Goal: Task Accomplishment & Management: Use online tool/utility

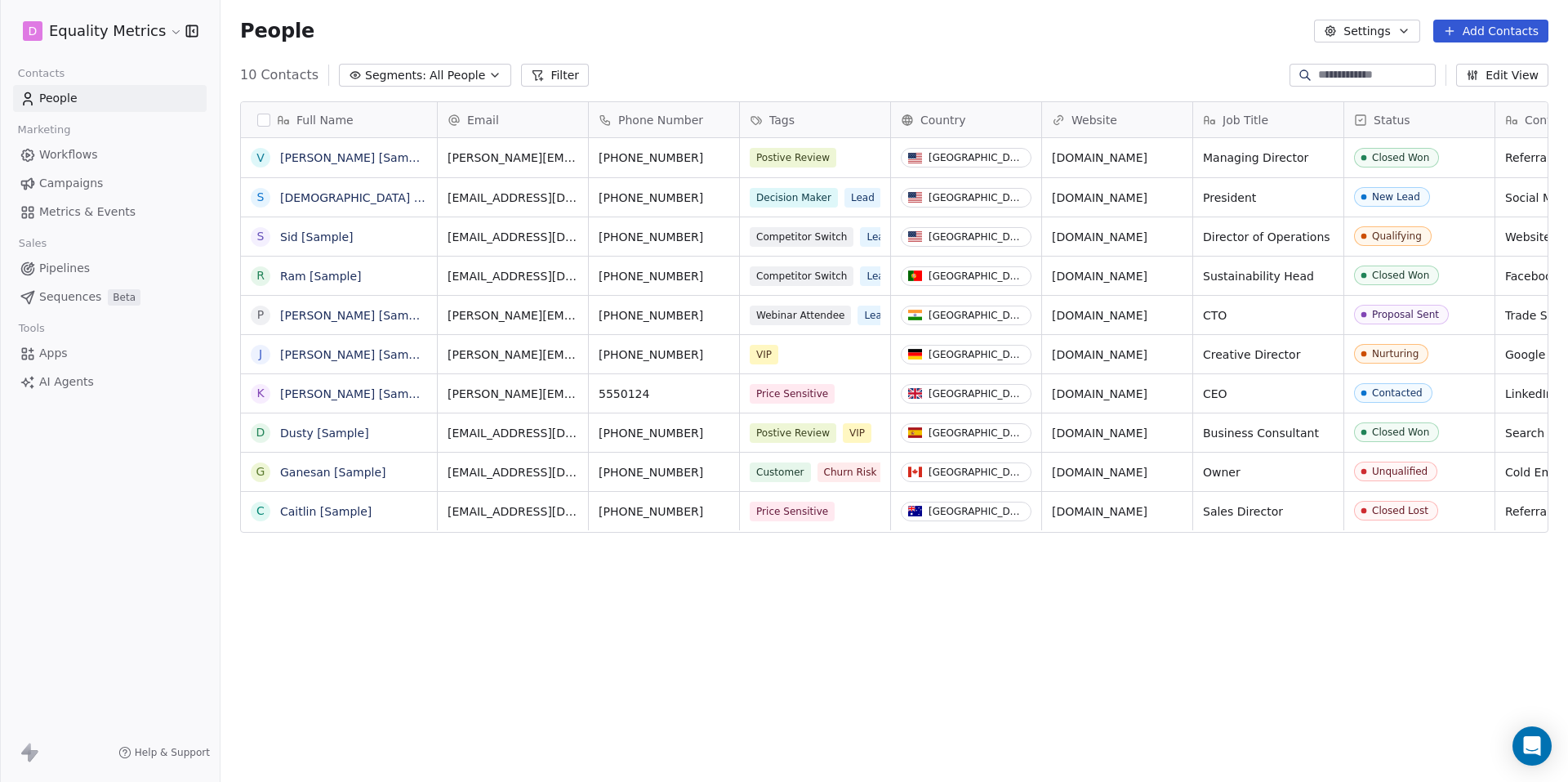
scroll to position [676, 1336]
click at [1401, 19] on button "Settings" at bounding box center [1367, 30] width 106 height 23
click at [151, 34] on html "D Equality Metrics Contacts People Marketing Workflows Campaigns Metrics & Even…" at bounding box center [784, 452] width 1568 height 904
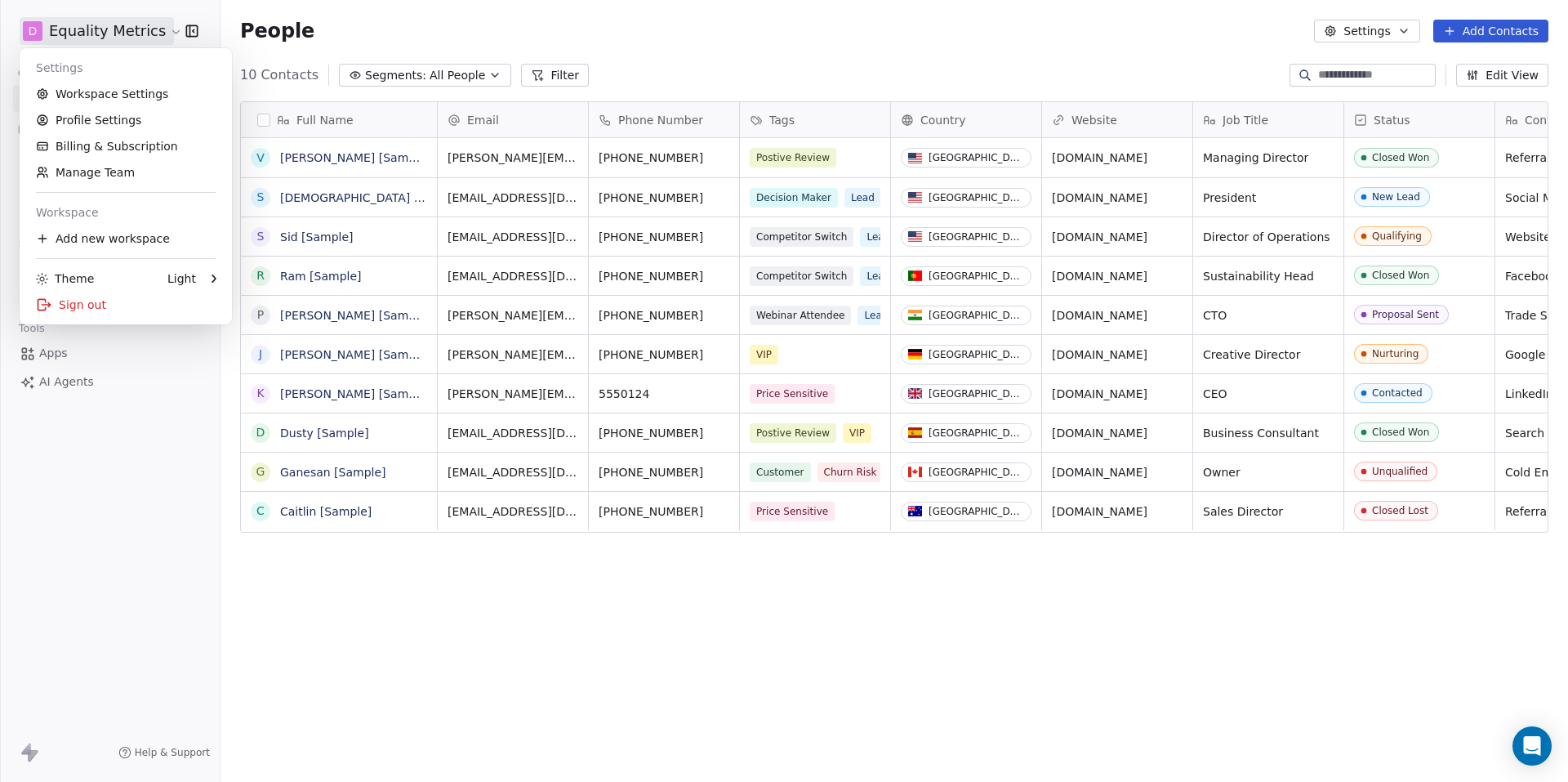
click at [151, 34] on html "D Equality Metrics Contacts People Marketing Workflows Campaigns Metrics & Even…" at bounding box center [784, 452] width 1568 height 904
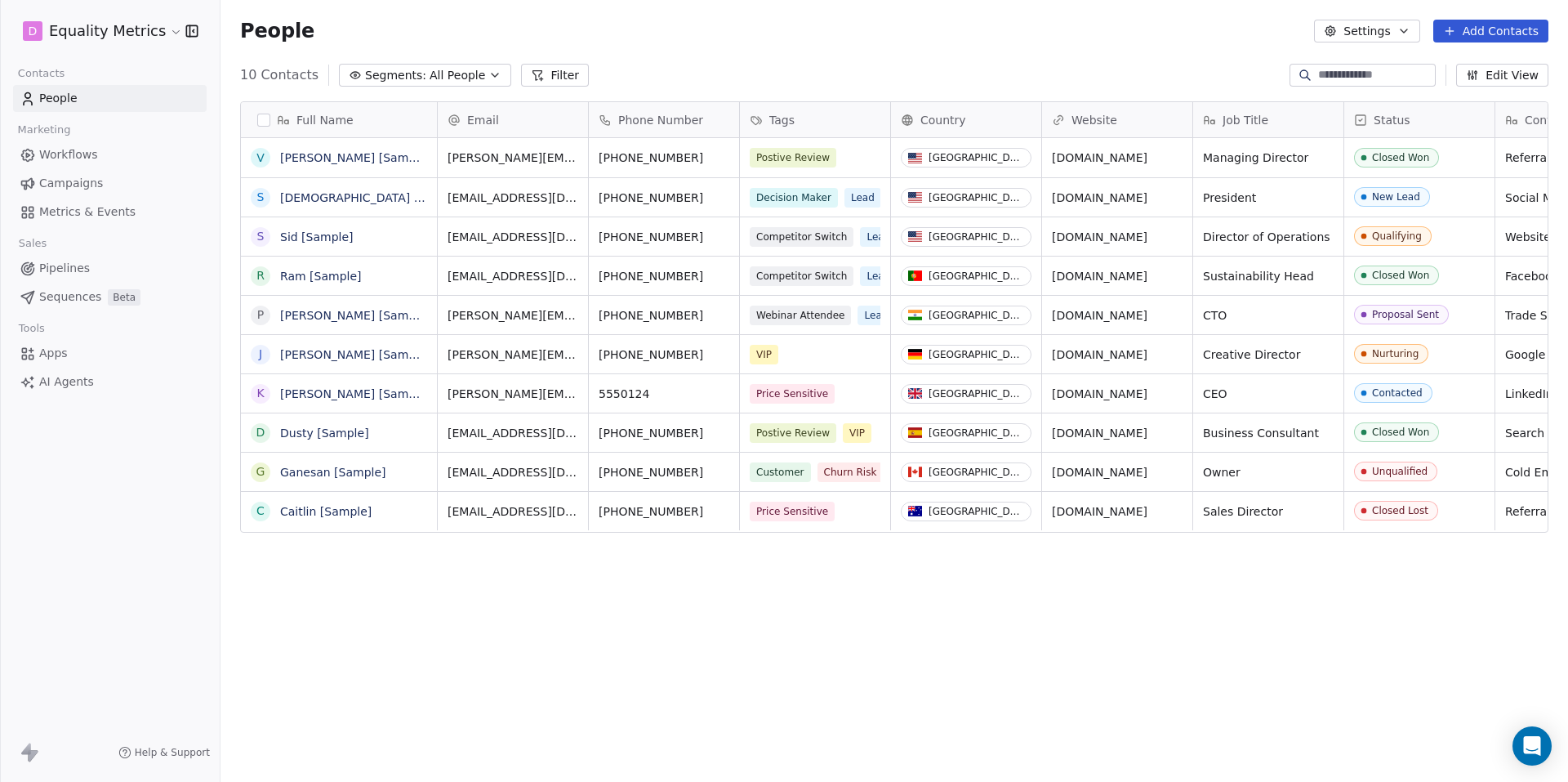
click at [62, 380] on span "AI Agents" at bounding box center [66, 381] width 54 height 17
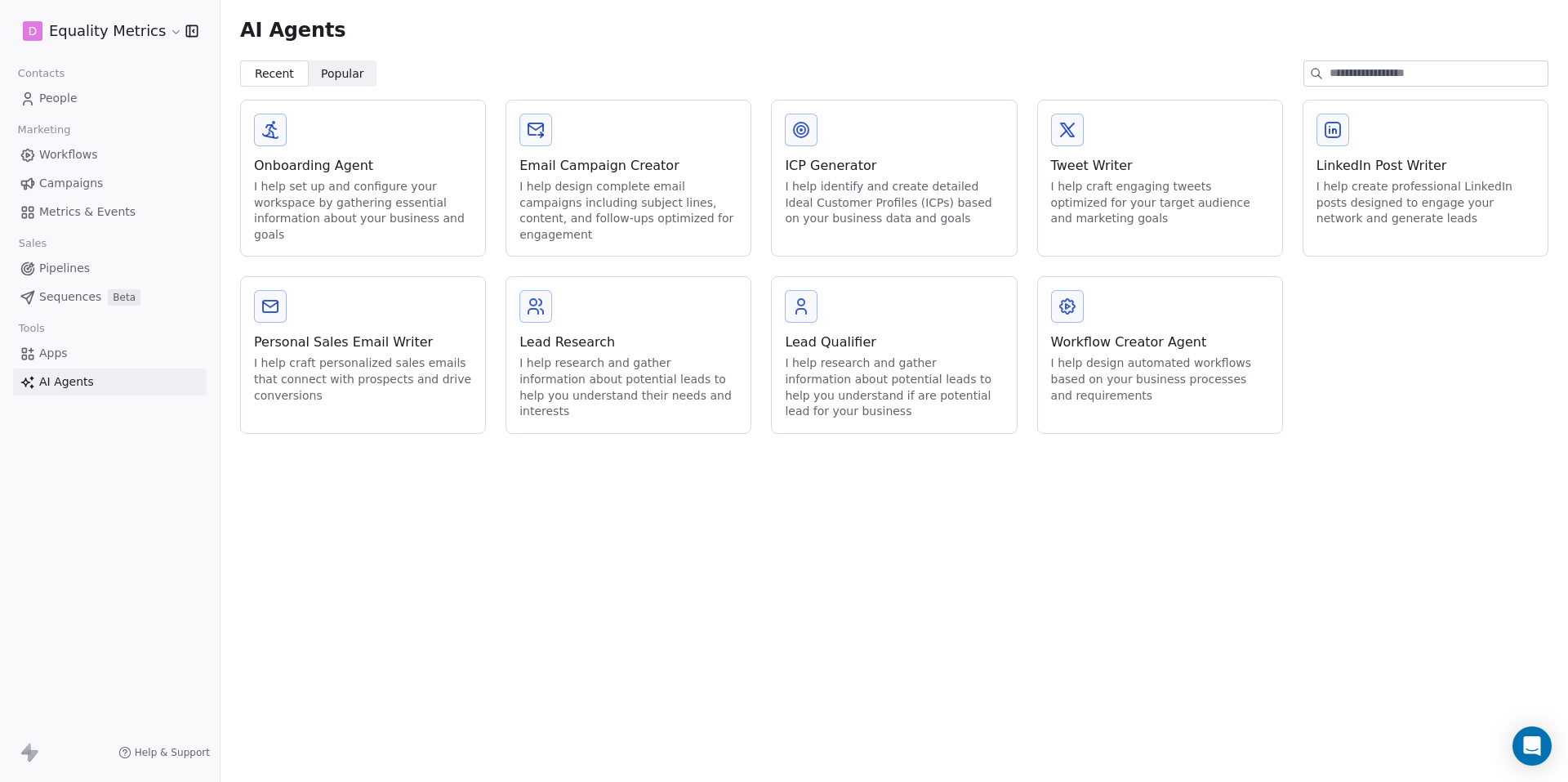
click at [380, 179] on div "I help set up and configure your workspace by gathering essential information a…" at bounding box center [363, 210] width 218 height 64
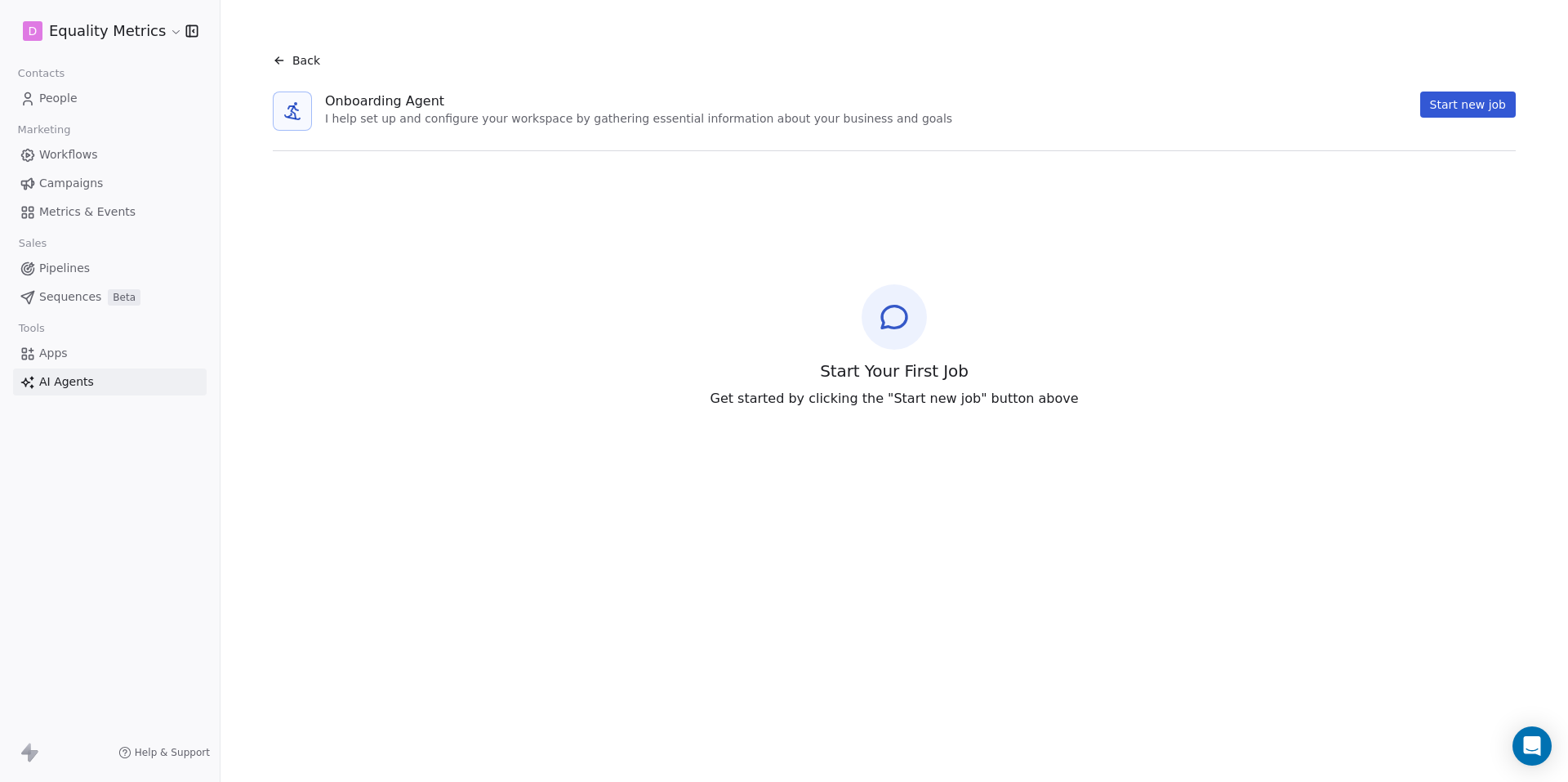
click at [1469, 102] on button "Start new job" at bounding box center [1468, 104] width 96 height 26
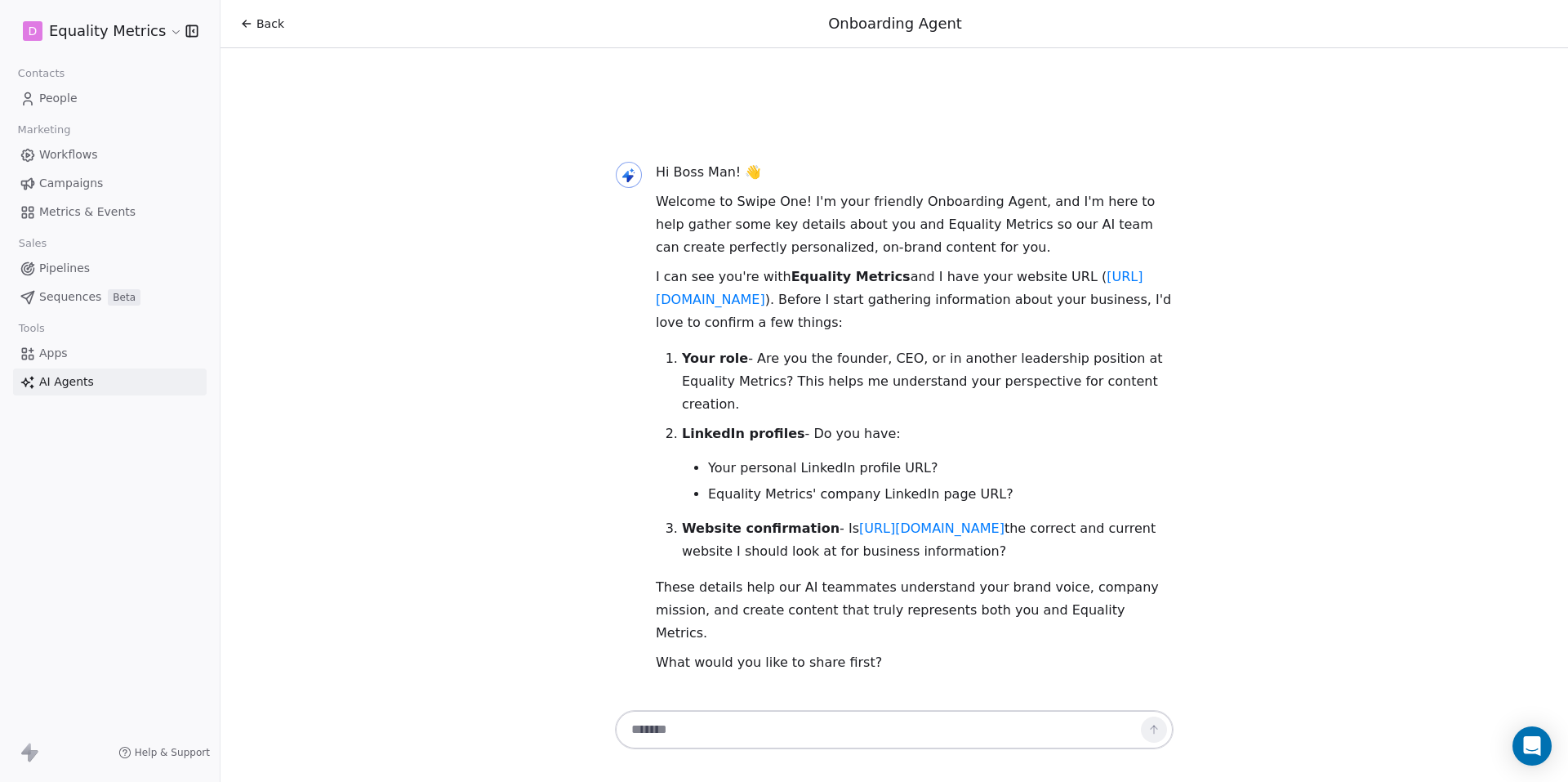
click at [77, 358] on link "Apps" at bounding box center [110, 353] width 194 height 27
